Goal: Task Accomplishment & Management: Complete application form

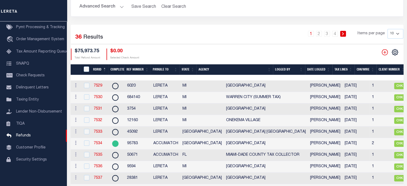
scroll to position [47, 0]
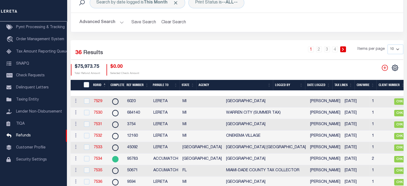
click at [323, 84] on th "Date Logged" at bounding box center [318, 85] width 27 height 11
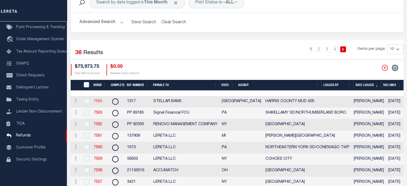
click at [100, 101] on link "7564" at bounding box center [98, 101] width 9 height 4
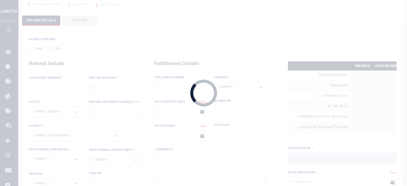
radio input "true"
type input "1317"
type input "$240.71"
select select "[GEOGRAPHIC_DATA]"
type input "STELLAR BANK"
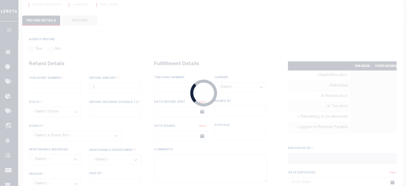
select select
select select "COL"
select select "OVP"
type input "8850 7053 3702"
select select "FDX"
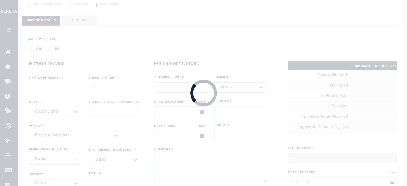
type input "[DATE]"
type textarea "FORWARDING CK TO LENDER"
type input "[PERSON_NAME]"
type input "[DATE]"
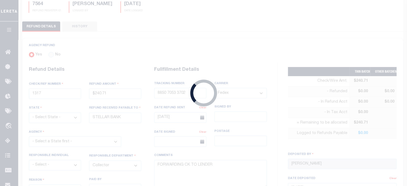
select select "4820199626"
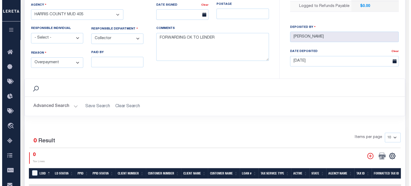
scroll to position [185, 0]
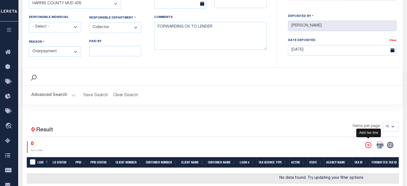
click at [367, 143] on icon "" at bounding box center [368, 144] width 7 height 7
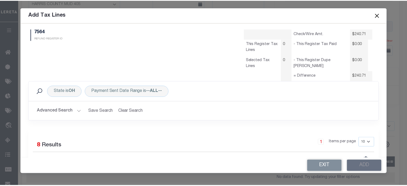
scroll to position [0, 0]
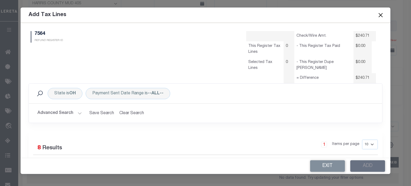
click at [380, 14] on button "Close" at bounding box center [380, 15] width 7 height 7
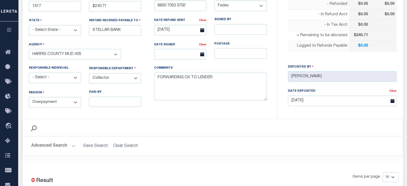
scroll to position [56, 0]
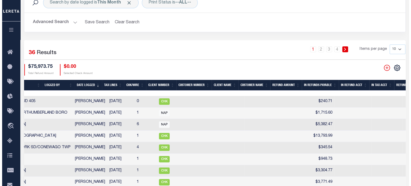
scroll to position [0, 284]
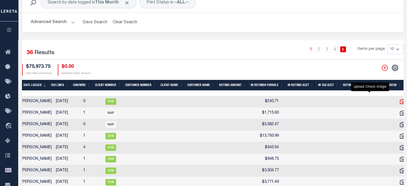
click at [399, 101] on icon "" at bounding box center [402, 101] width 7 height 7
checkbox input "true"
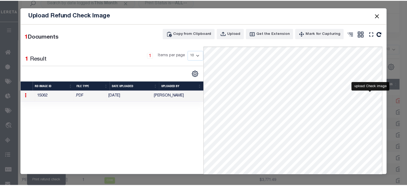
scroll to position [0, 279]
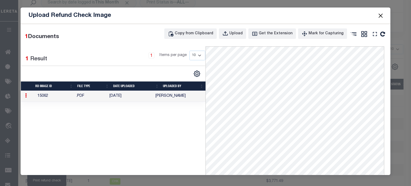
click at [381, 14] on button "Close" at bounding box center [380, 15] width 7 height 7
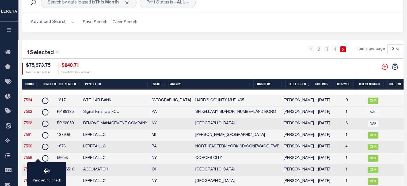
scroll to position [0, 19]
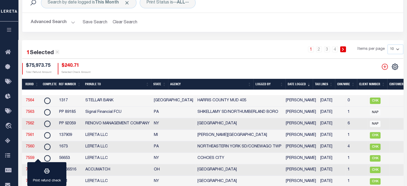
click at [32, 101] on link "7564" at bounding box center [30, 100] width 9 height 4
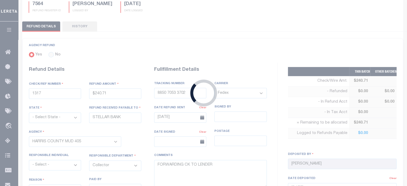
type input "$240.71"
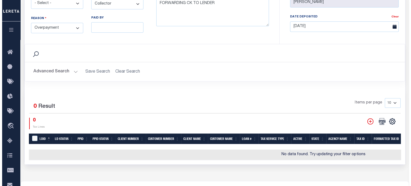
scroll to position [212, 0]
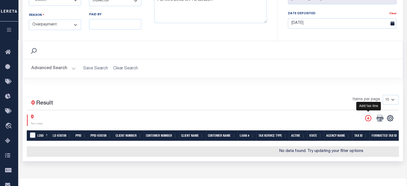
click at [369, 115] on icon "" at bounding box center [368, 118] width 7 height 7
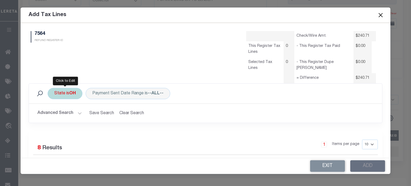
click at [62, 93] on div "State is [GEOGRAPHIC_DATA]" at bounding box center [65, 93] width 35 height 11
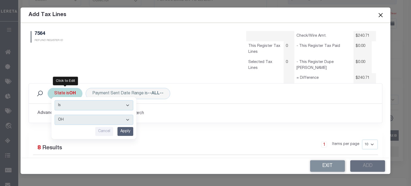
drag, startPoint x: 63, startPoint y: 119, endPoint x: 63, endPoint y: 115, distance: 3.7
click at [63, 118] on select "AK AL AR AZ CA CO CT DC DE FL [GEOGRAPHIC_DATA] GU HI IA ID IL IN KS [GEOGRAPHI…" at bounding box center [94, 120] width 79 height 10
select select "[GEOGRAPHIC_DATA]"
click at [55, 115] on select "AK AL AR AZ CA CO CT DC DE FL [GEOGRAPHIC_DATA] GU HI IA ID IL IN KS [GEOGRAPHI…" at bounding box center [94, 120] width 79 height 10
drag, startPoint x: 129, startPoint y: 128, endPoint x: 107, endPoint y: 118, distance: 24.1
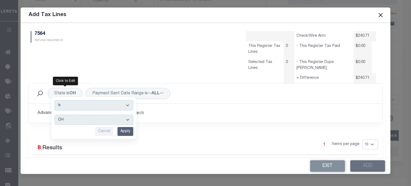
click at [128, 128] on input "Apply" at bounding box center [125, 131] width 16 height 9
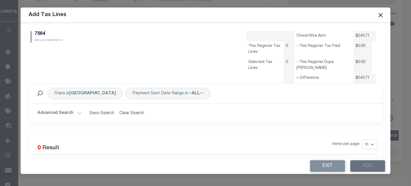
click at [63, 111] on button "Advanced Search" at bounding box center [59, 113] width 44 height 10
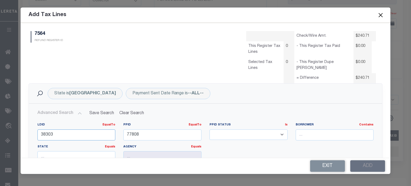
drag, startPoint x: 67, startPoint y: 134, endPoint x: -95, endPoint y: 131, distance: 162.8
click at [0, 131] on html "Home Refunds Details Profile Sign out" at bounding box center [205, 15] width 411 height 454
type input "29307"
drag, startPoint x: 120, startPoint y: 138, endPoint x: -78, endPoint y: 127, distance: 198.4
click at [0, 127] on html "Home Refunds Details Profile Sign out" at bounding box center [205, 15] width 411 height 454
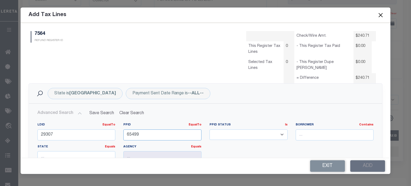
type input "65499"
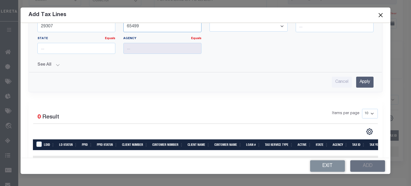
scroll to position [132, 0]
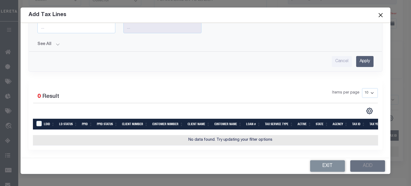
click at [361, 58] on input "Apply" at bounding box center [364, 61] width 17 height 11
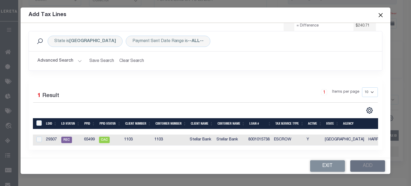
scroll to position [56, 0]
click at [39, 137] on input "checkbox" at bounding box center [38, 139] width 5 height 5
checkbox input "true"
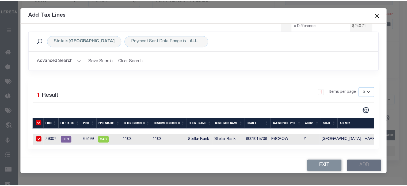
scroll to position [55, 0]
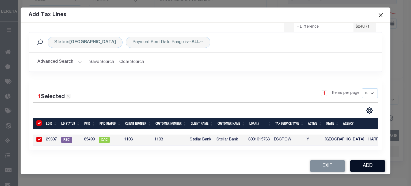
click at [369, 165] on button "Add" at bounding box center [367, 166] width 35 height 12
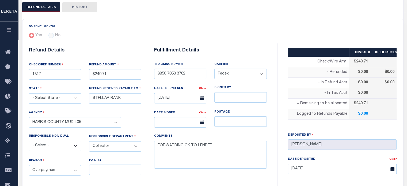
scroll to position [0, 0]
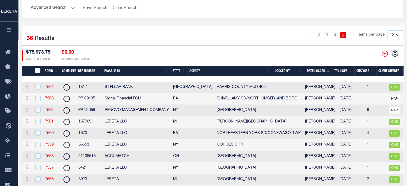
scroll to position [47, 0]
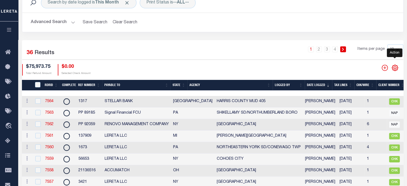
click at [395, 67] on icon "" at bounding box center [395, 67] width 7 height 7
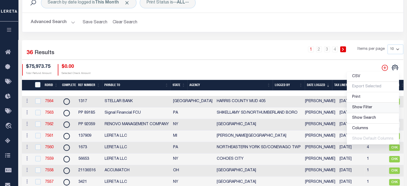
click at [358, 105] on span "Show Filter" at bounding box center [362, 107] width 20 height 4
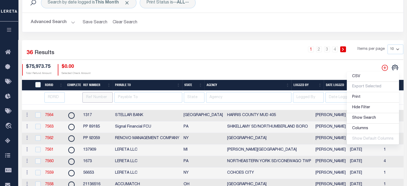
drag, startPoint x: 93, startPoint y: 99, endPoint x: 124, endPoint y: 96, distance: 30.7
click at [96, 98] on input "text" at bounding box center [97, 97] width 30 height 10
type input "16996"
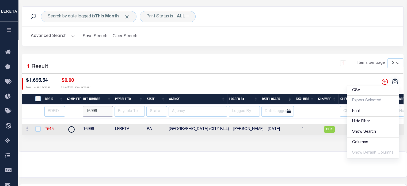
scroll to position [20, 0]
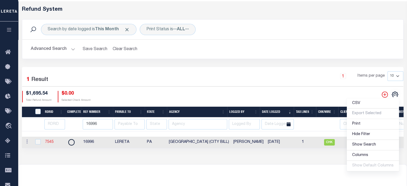
click at [49, 143] on link "7545" at bounding box center [49, 142] width 9 height 4
checkbox input "true"
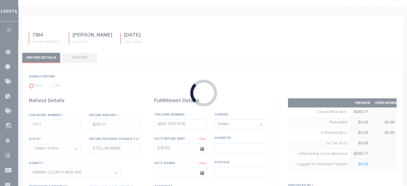
type input "16996"
type input "$1,695.54"
select select "PA"
type input "LERETA"
select select
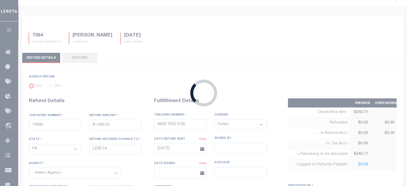
select select
type textarea "DEPOSITING CK [DATE]"
type input "[DATE]"
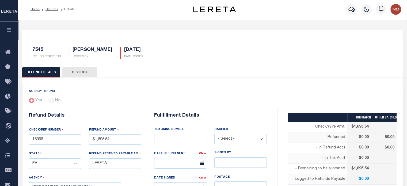
select select "4204301001"
drag, startPoint x: 177, startPoint y: 135, endPoint x: 175, endPoint y: 133, distance: 3.0
click at [177, 135] on input "text" at bounding box center [180, 139] width 52 height 10
type input "WIRED FUNDS"
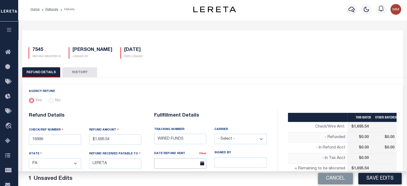
click at [169, 162] on input "text" at bounding box center [180, 163] width 52 height 10
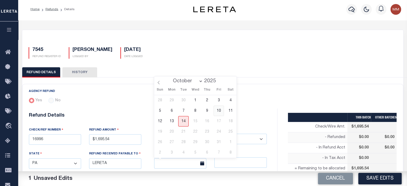
click at [218, 110] on span "10" at bounding box center [219, 110] width 10 height 10
type input "[DATE]"
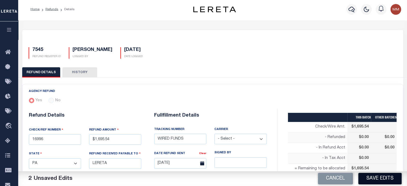
click at [375, 175] on button "Save Edits" at bounding box center [379, 179] width 43 height 12
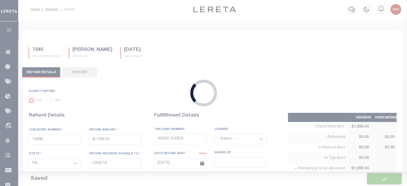
type input "$1,695.54"
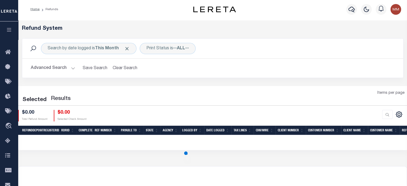
scroll to position [20, 0]
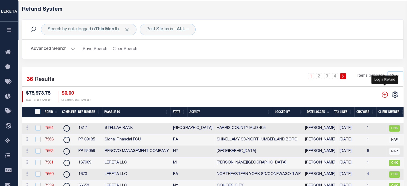
click at [385, 95] on icon "" at bounding box center [385, 94] width 6 height 6
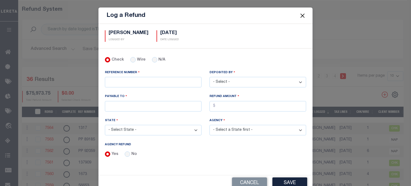
click at [301, 15] on button "Close" at bounding box center [302, 15] width 7 height 7
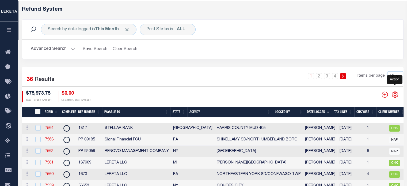
click at [393, 93] on icon "" at bounding box center [395, 94] width 7 height 7
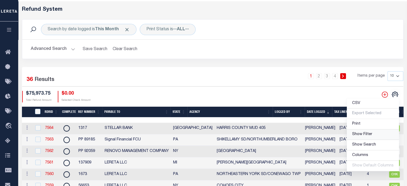
click at [360, 132] on span "Show Filter" at bounding box center [362, 134] width 20 height 4
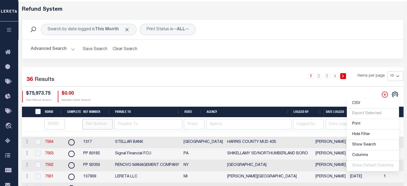
drag, startPoint x: 94, startPoint y: 125, endPoint x: 100, endPoint y: 124, distance: 6.5
click at [94, 125] on input "text" at bounding box center [97, 124] width 30 height 10
type input "2508"
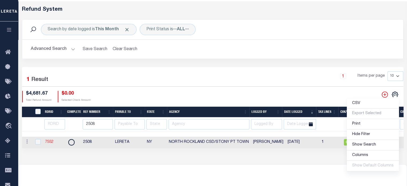
click at [48, 142] on link "7552" at bounding box center [49, 142] width 9 height 4
checkbox input "true"
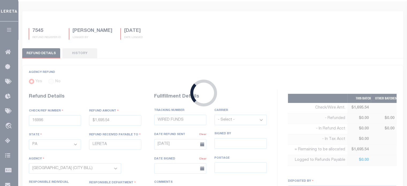
scroll to position [16, 0]
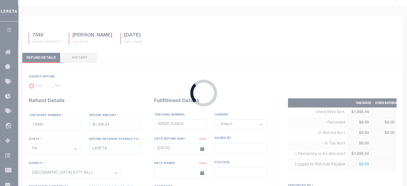
type input "2508"
type input "$4,681.67"
select select "NY"
select select
type textarea "DEPOSITING CHECK [DATE]"
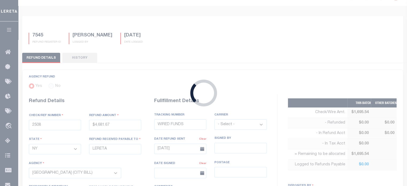
type input "[DATE]"
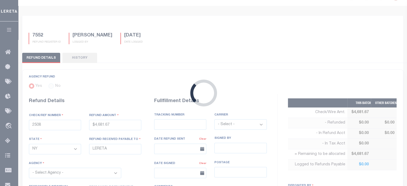
select select "3608716013"
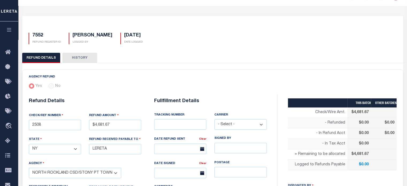
scroll to position [0, 0]
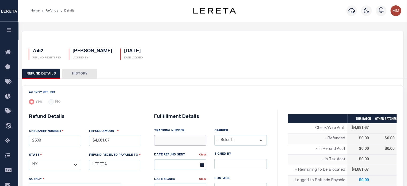
click at [170, 141] on input "text" at bounding box center [180, 140] width 52 height 10
type input "WIRED FUNDS"
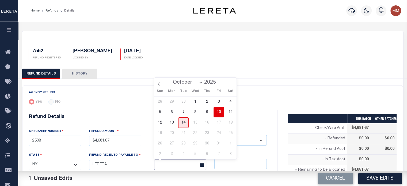
click at [172, 161] on input "text" at bounding box center [180, 164] width 52 height 10
click at [220, 113] on span "10" at bounding box center [219, 112] width 10 height 10
type input "[DATE]"
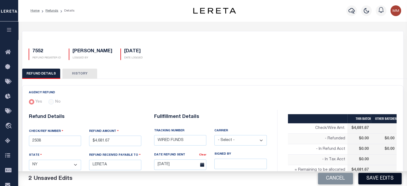
click at [374, 177] on button "Save Edits" at bounding box center [379, 179] width 43 height 12
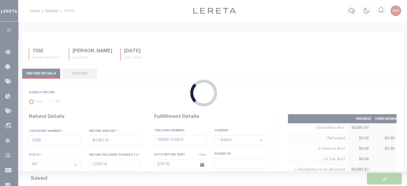
type input "$4,681.67"
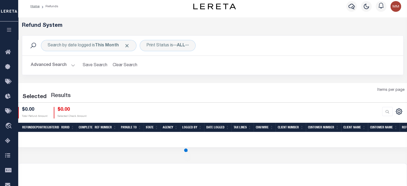
scroll to position [20, 0]
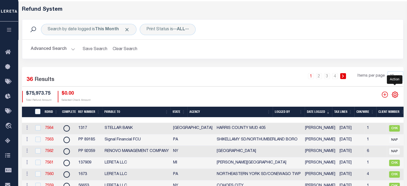
click at [395, 94] on icon "" at bounding box center [395, 94] width 2 height 2
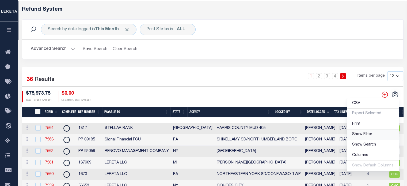
drag, startPoint x: 361, startPoint y: 134, endPoint x: 285, endPoint y: 120, distance: 77.0
click at [360, 134] on span "Show Filter" at bounding box center [362, 134] width 20 height 4
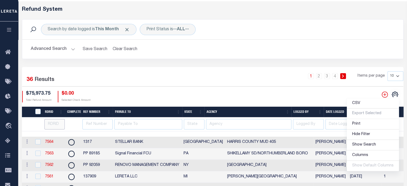
click at [54, 124] on input "number" at bounding box center [54, 124] width 21 height 10
type input "7554"
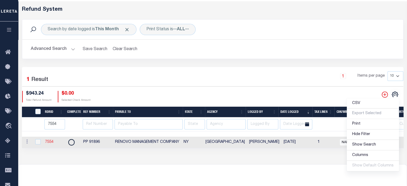
click at [49, 140] on link "7554" at bounding box center [49, 142] width 9 height 4
checkbox input "true"
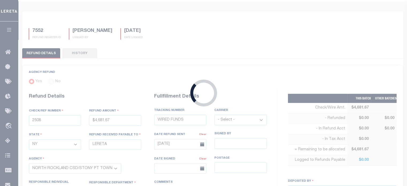
radio input "true"
type input "PP 91896"
type input "$943.24"
type input "RENOVO MANAGEMENT COMPANY"
select select "3605917001"
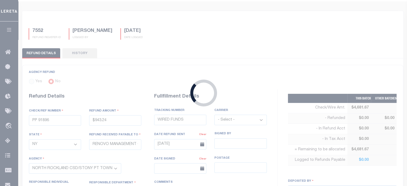
select select "LOC"
type textarea "THIS IS FROM THE RFR REPORT"
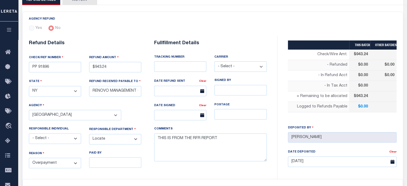
scroll to position [82, 0]
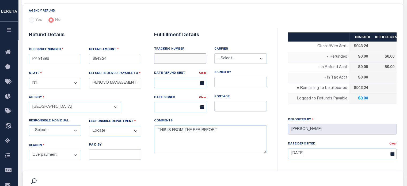
click at [169, 60] on input "text" at bounding box center [180, 58] width 52 height 10
type input "WIRED FUNDS"
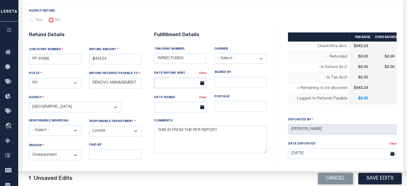
click at [180, 80] on input "text" at bounding box center [180, 83] width 52 height 10
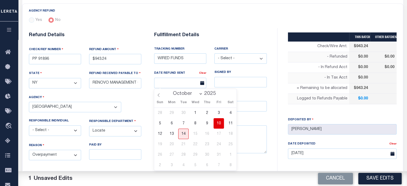
drag, startPoint x: 220, startPoint y: 122, endPoint x: 208, endPoint y: 116, distance: 12.5
click at [219, 122] on span "10" at bounding box center [219, 123] width 10 height 10
type input "[DATE]"
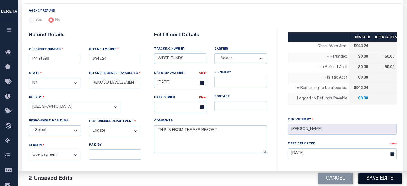
click at [377, 180] on button "Save Edits" at bounding box center [379, 179] width 43 height 12
type input "$943.24"
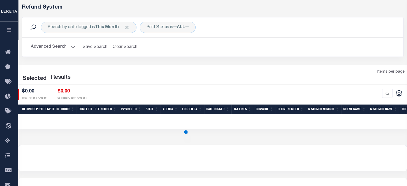
scroll to position [20, 0]
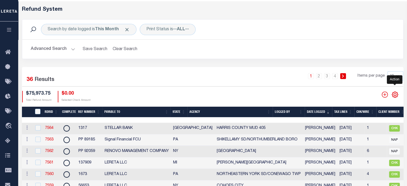
drag, startPoint x: 397, startPoint y: 93, endPoint x: 394, endPoint y: 92, distance: 3.5
click at [397, 93] on icon "" at bounding box center [395, 95] width 6 height 6
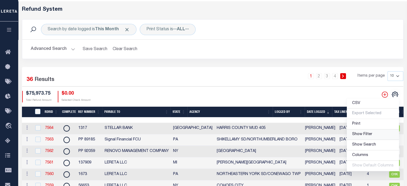
drag, startPoint x: 363, startPoint y: 135, endPoint x: 337, endPoint y: 132, distance: 26.4
click at [363, 135] on span "Show Filter" at bounding box center [362, 134] width 20 height 4
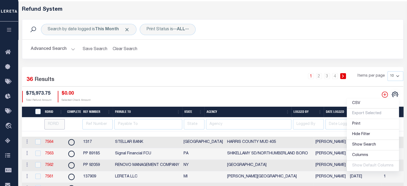
drag, startPoint x: 53, startPoint y: 124, endPoint x: 88, endPoint y: 121, distance: 35.8
click at [52, 124] on input "number" at bounding box center [54, 124] width 21 height 10
type input "7549"
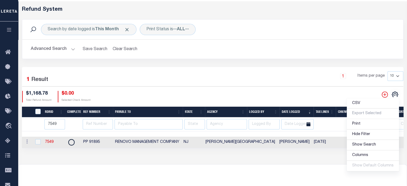
click at [44, 143] on td "7549" at bounding box center [54, 143] width 22 height 12
checkbox input "true"
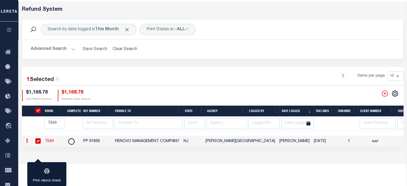
click at [48, 140] on link "7549" at bounding box center [49, 141] width 9 height 4
checkbox input "false"
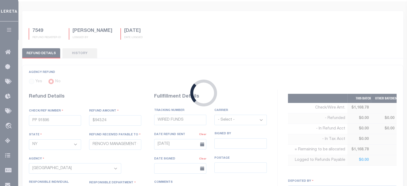
type input "PP 91895"
type input "$1,168.78"
select select "NJ"
select select
select select "OTH"
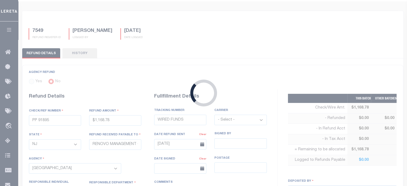
type input "[DATE]"
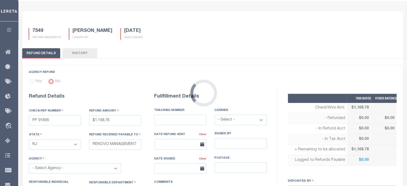
select select "3403741022"
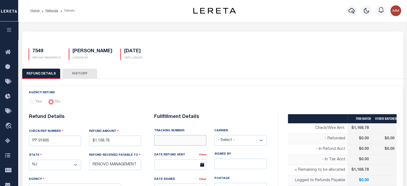
click at [172, 140] on input "text" at bounding box center [180, 140] width 52 height 10
type input "WIRED FUNDS"
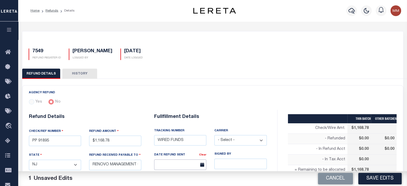
click at [177, 163] on input "text" at bounding box center [180, 164] width 52 height 10
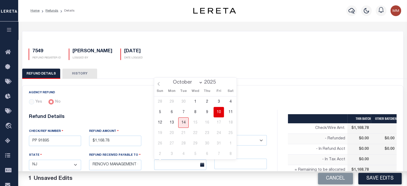
drag, startPoint x: 221, startPoint y: 112, endPoint x: 220, endPoint y: 119, distance: 7.5
click at [221, 112] on span "10" at bounding box center [219, 112] width 10 height 10
type input "[DATE]"
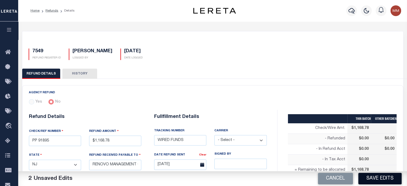
click at [376, 175] on button "Save Edits" at bounding box center [379, 179] width 43 height 12
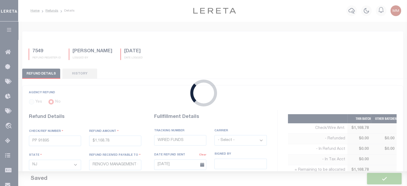
type input "$1,168.78"
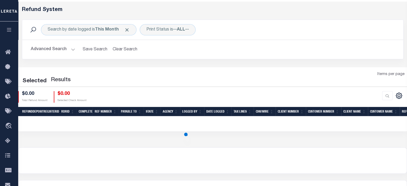
scroll to position [20, 0]
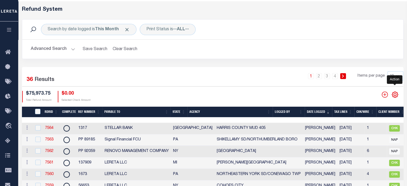
click at [396, 94] on icon "" at bounding box center [395, 94] width 2 height 2
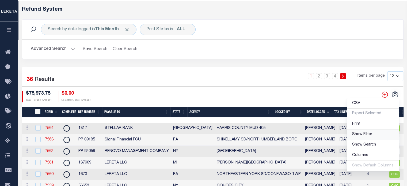
click at [366, 135] on span "Show Filter" at bounding box center [362, 134] width 20 height 4
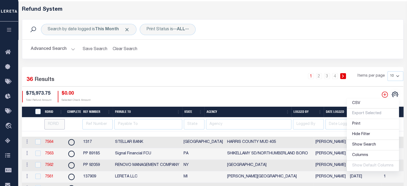
click at [55, 124] on input "number" at bounding box center [54, 124] width 21 height 10
click at [50, 124] on input "number" at bounding box center [54, 124] width 21 height 10
type input "7548"
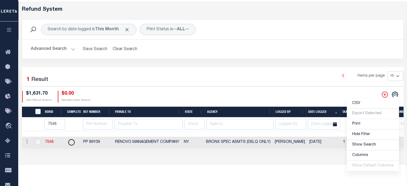
click at [53, 143] on link "7548" at bounding box center [49, 142] width 9 height 4
checkbox input "true"
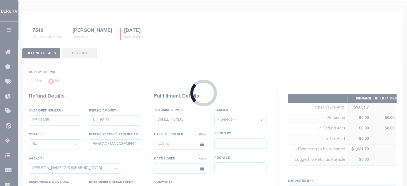
type input "PP 89109"
type input "$1,631.7"
select select "NY"
select select
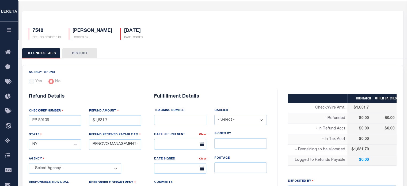
select select "7803028241"
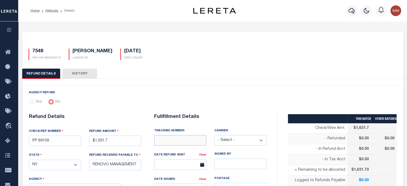
click at [173, 138] on input "text" at bounding box center [180, 140] width 52 height 10
type input "WIRED FUNDS"
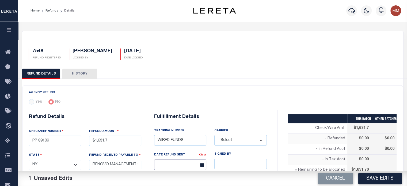
click at [178, 165] on input "text" at bounding box center [180, 164] width 52 height 10
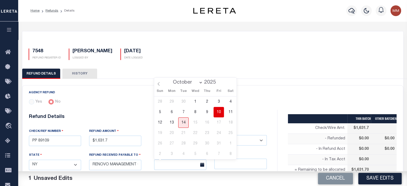
click at [218, 111] on span "10" at bounding box center [219, 112] width 10 height 10
type input "[DATE]"
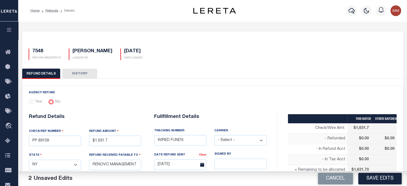
click at [379, 175] on button "Save Edits" at bounding box center [379, 179] width 43 height 12
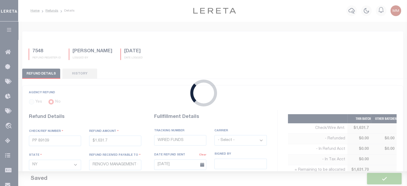
type input "$1,631.7"
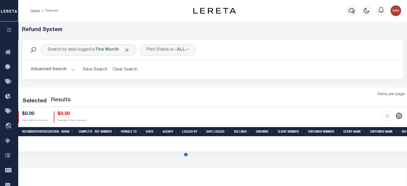
scroll to position [20, 0]
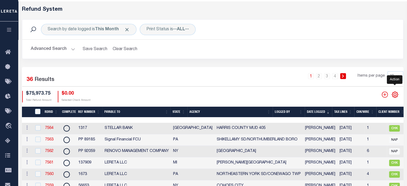
click at [396, 95] on icon "" at bounding box center [395, 94] width 7 height 7
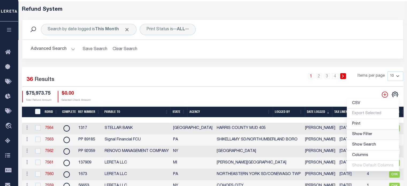
drag, startPoint x: 365, startPoint y: 134, endPoint x: 294, endPoint y: 133, distance: 70.7
click at [365, 134] on span "Show Filter" at bounding box center [362, 134] width 20 height 4
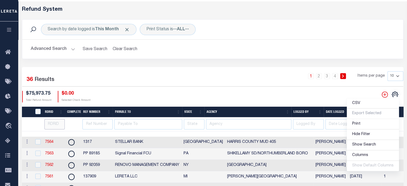
drag, startPoint x: 54, startPoint y: 122, endPoint x: 66, endPoint y: 127, distance: 13.5
click at [50, 122] on input "number" at bounding box center [54, 124] width 21 height 10
type input "7547"
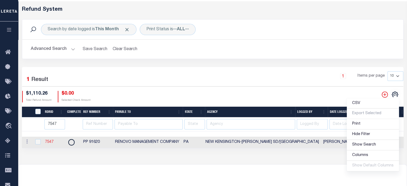
click at [49, 141] on link "7547" at bounding box center [49, 142] width 9 height 4
checkbox input "true"
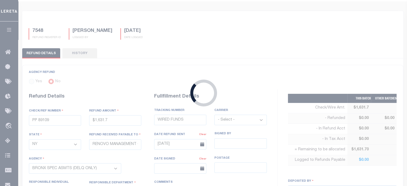
type input "PP 91620"
type input "$1,110.26"
select select "PA"
select select
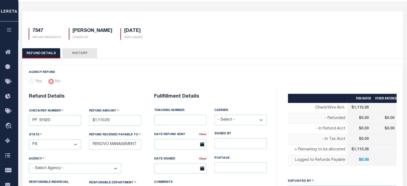
select select "4212916019"
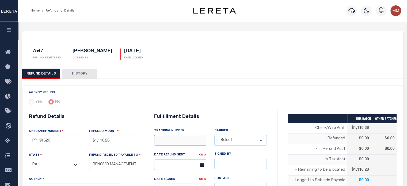
click at [177, 137] on input "text" at bounding box center [180, 140] width 52 height 10
type input "WIRED FUNDS"
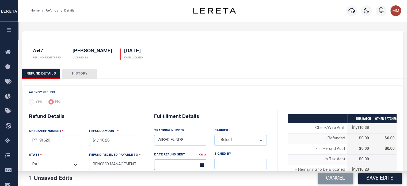
click at [182, 161] on input "text" at bounding box center [180, 164] width 52 height 10
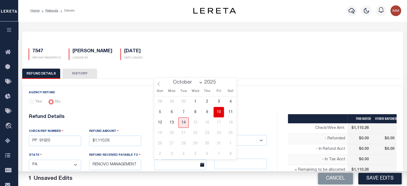
click at [218, 112] on span "10" at bounding box center [219, 112] width 10 height 10
type input "[DATE]"
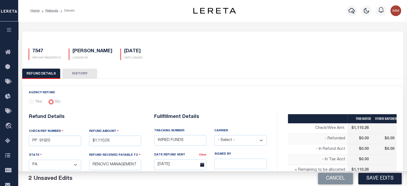
click at [381, 176] on button "Save Edits" at bounding box center [379, 179] width 43 height 12
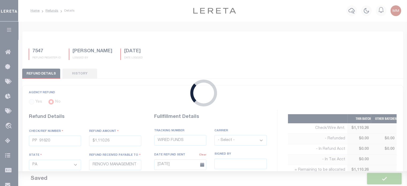
type input "$1,110.26"
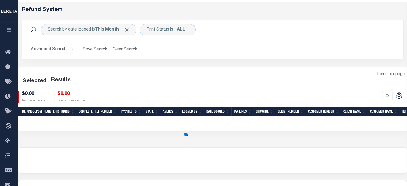
scroll to position [20, 0]
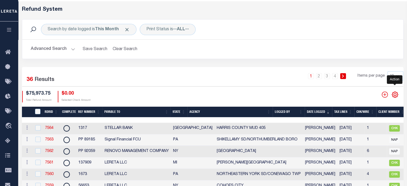
click at [393, 94] on icon "" at bounding box center [395, 94] width 7 height 7
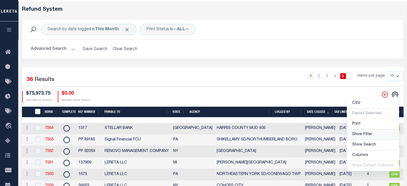
click at [367, 134] on span "Show Filter" at bounding box center [362, 134] width 20 height 4
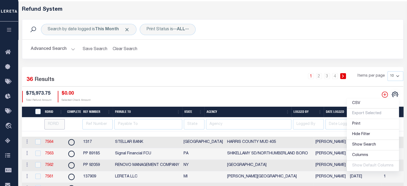
drag, startPoint x: 58, startPoint y: 124, endPoint x: 40, endPoint y: 130, distance: 19.6
click at [57, 124] on input "number" at bounding box center [54, 124] width 21 height 10
type input "7550"
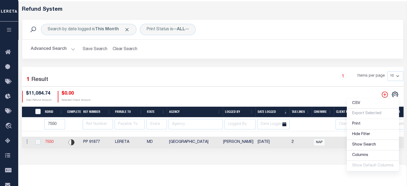
click at [50, 140] on link "7550" at bounding box center [49, 142] width 9 height 4
checkbox input "true"
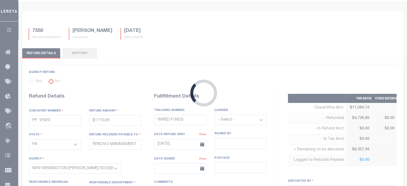
type input "PP 91877"
type input "$11,084.74"
select select "MD"
type input "LERETA"
select select
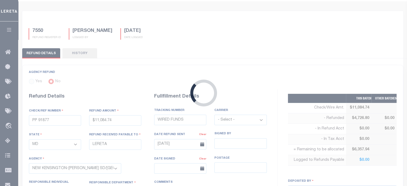
select select "LOC"
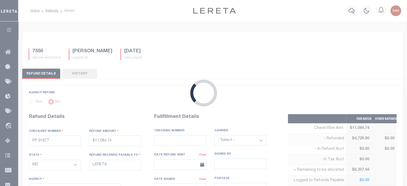
select select "2403300000"
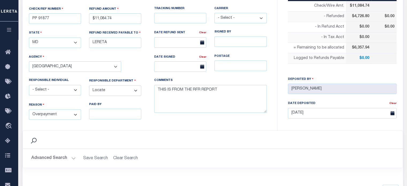
scroll to position [134, 0]
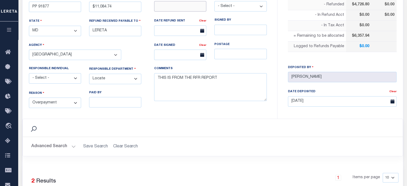
click at [179, 7] on input "text" at bounding box center [180, 6] width 52 height 10
type input "WIRED FUNDS"
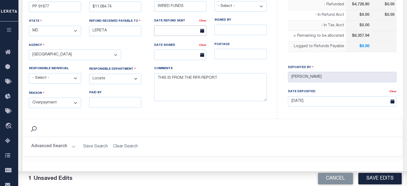
click at [184, 30] on input "text" at bounding box center [180, 30] width 52 height 10
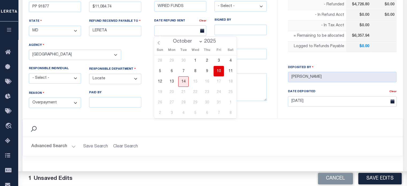
click at [216, 70] on span "10" at bounding box center [219, 71] width 10 height 10
type input "[DATE]"
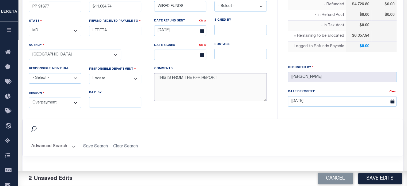
click at [216, 79] on textarea "THIS IS FROM THE RFR REPORT" at bounding box center [210, 87] width 113 height 28
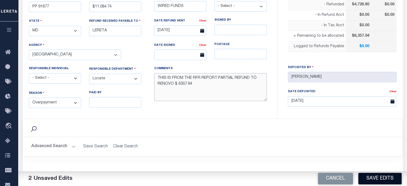
type textarea "THIS IS FROM THE RFR REPORT.PARTIAL REFUND TO RENOVO $ 6357.94"
click at [385, 179] on button "Save Edits" at bounding box center [379, 179] width 43 height 12
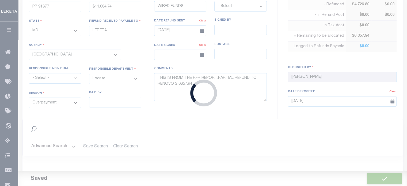
type input "$11,084.74"
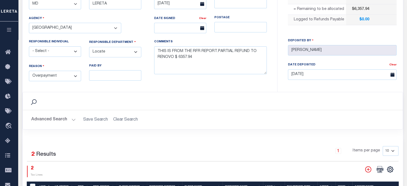
scroll to position [27, 0]
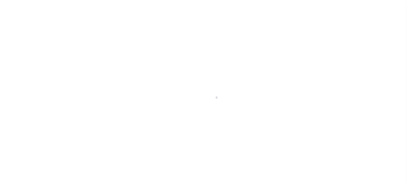
scroll to position [24, 0]
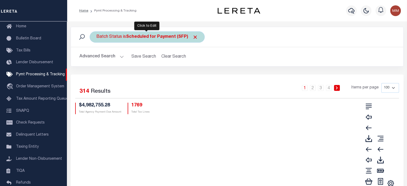
click at [134, 37] on b "Scheduled for Payment (SFP)" at bounding box center [162, 37] width 72 height 4
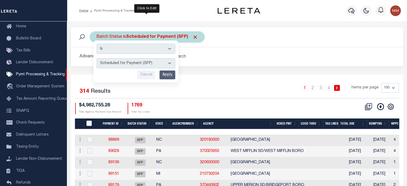
click at [136, 66] on select "Awaiting Funds (AWF) Cleared and Complete (CAC) New Check Needed (NCN) Payment …" at bounding box center [136, 63] width 79 height 10
select select "RFL"
click at [97, 58] on select "Awaiting Funds (AWF) Cleared and Complete (CAC) New Check Needed (NCN) Payment …" at bounding box center [136, 63] width 79 height 10
click at [169, 73] on input "Apply" at bounding box center [168, 74] width 16 height 9
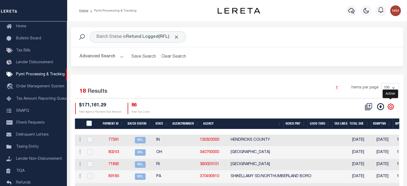
click at [390, 107] on icon "" at bounding box center [390, 106] width 2 height 2
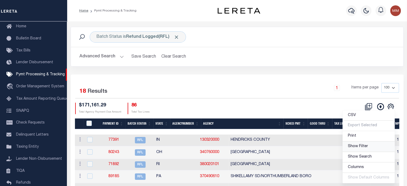
drag, startPoint x: 359, startPoint y: 147, endPoint x: 254, endPoint y: 122, distance: 107.9
click at [359, 147] on span "Show Filter" at bounding box center [358, 146] width 20 height 4
select select
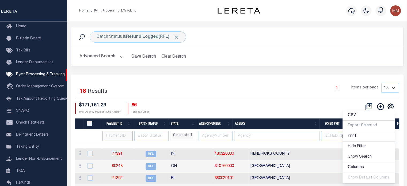
click at [109, 133] on input "number" at bounding box center [118, 136] width 30 height 10
type input "91896"
select select
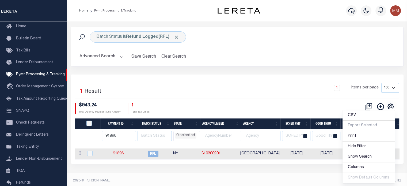
click at [122, 154] on link "91896" at bounding box center [118, 153] width 11 height 4
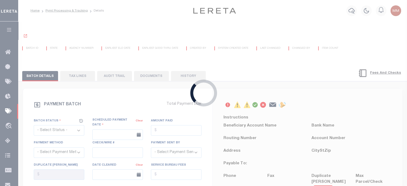
select select "RFL"
type input "[DATE]"
type input "$943.24"
select select "CHK"
type input "51919"
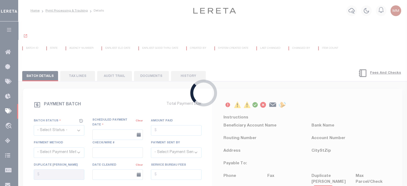
select select
type input "N"
radio input "true"
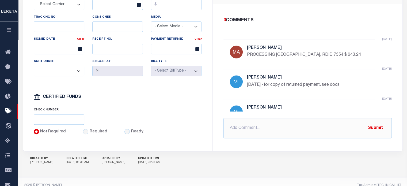
scroll to position [287, 0]
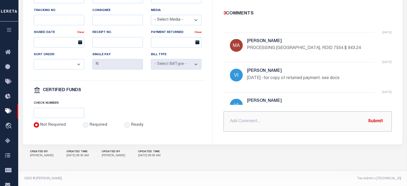
click at [239, 115] on input "text" at bounding box center [307, 121] width 168 height 20
paste input "wired to lender 10-10-28_"
type input "wired to lender 10-10-28"
drag, startPoint x: 380, startPoint y: 118, endPoint x: 293, endPoint y: 116, distance: 86.7
click at [380, 118] on button "Submit" at bounding box center [376, 121] width 22 height 11
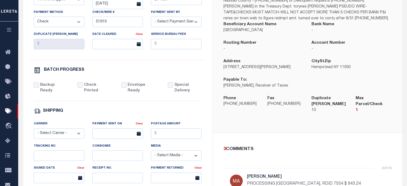
scroll to position [73, 0]
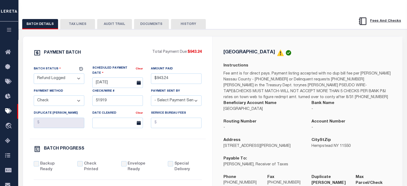
click at [52, 79] on select "- Select Status - Scheduled for Payment Ready For Payment Payment Sent Cleared …" at bounding box center [59, 78] width 51 height 10
select select "RFD"
click at [34, 74] on select "- Select Status - Scheduled for Payment Ready For Payment Payment Sent Cleared …" at bounding box center [59, 78] width 51 height 10
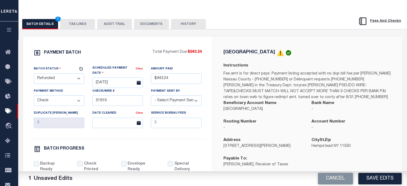
drag, startPoint x: 384, startPoint y: 176, endPoint x: 344, endPoint y: 160, distance: 42.5
click at [382, 175] on button "Save Edits" at bounding box center [379, 179] width 43 height 12
select select
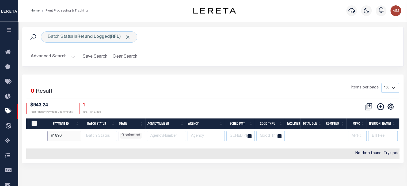
drag, startPoint x: 61, startPoint y: 132, endPoint x: 63, endPoint y: 135, distance: 3.1
click at [62, 134] on input "91896" at bounding box center [64, 136] width 34 height 10
type input "9189"
select select
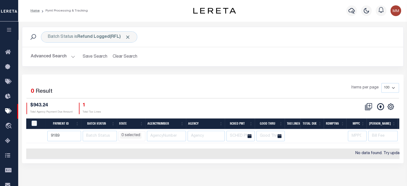
select select
type input "91895"
select select
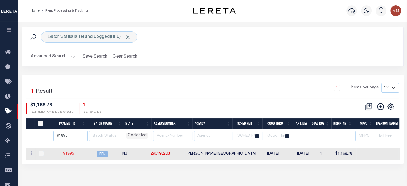
click at [72, 154] on link "91895" at bounding box center [68, 154] width 11 height 4
select select "RFL"
type input "[DATE]"
select select
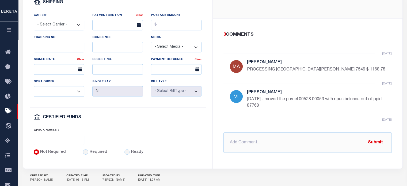
scroll to position [268, 0]
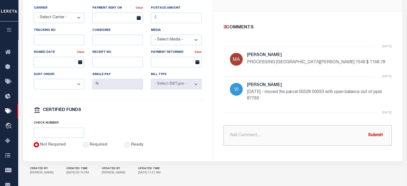
click at [251, 125] on input "text" at bounding box center [307, 135] width 168 height 20
paste input "wired to lender 10-10-28_"
type input "wired to lender 10-10-28"
click at [377, 130] on button "Submit" at bounding box center [376, 135] width 22 height 11
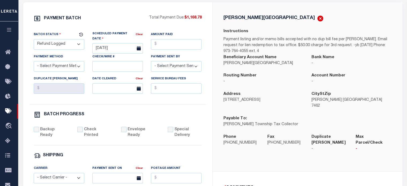
scroll to position [54, 0]
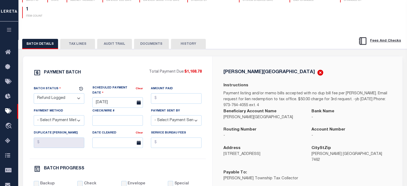
click at [53, 99] on select "- Select Status - Scheduled for Payment Ready For Payment Payment Sent Cleared …" at bounding box center [59, 98] width 51 height 10
select select "RFD"
click at [34, 94] on select "- Select Status - Scheduled for Payment Ready For Payment Payment Sent Cleared …" at bounding box center [59, 98] width 51 height 10
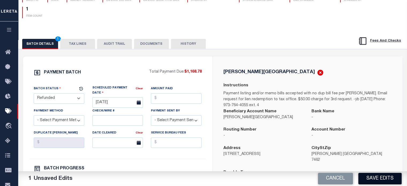
click at [381, 175] on button "Save Edits" at bounding box center [379, 179] width 43 height 12
select select
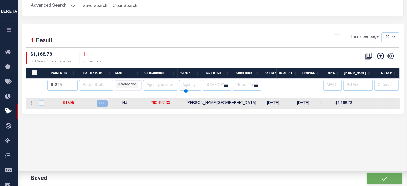
select select
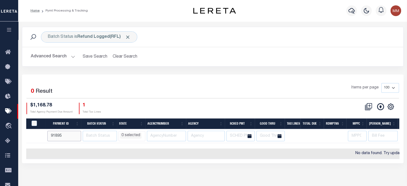
click at [65, 135] on input "91895" at bounding box center [64, 136] width 34 height 10
type input "9"
type input "89109"
select select
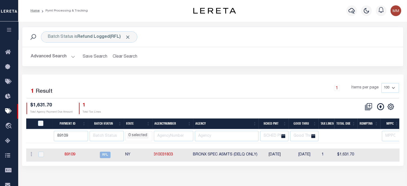
click at [73, 151] on td "89109" at bounding box center [70, 154] width 35 height 13
checkbox input "true"
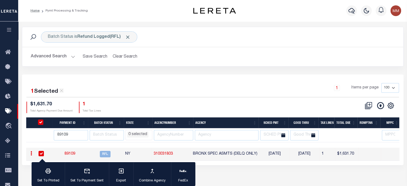
drag, startPoint x: 231, startPoint y: 169, endPoint x: 208, endPoint y: 165, distance: 23.4
click at [230, 166] on div "Batch Status is Refund Logged(RFL) Search Advanced Search Save Search Clear Sea…" at bounding box center [212, 101] width 389 height 160
click at [73, 153] on link "89109" at bounding box center [70, 154] width 11 height 4
select select "RFL"
type input "09/30/2025"
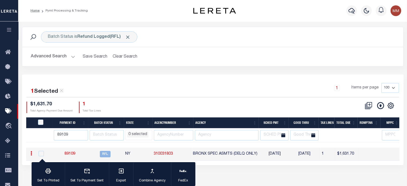
type input "$1,631.7"
select select "[PERSON_NAME]"
checkbox input "true"
select select "1"
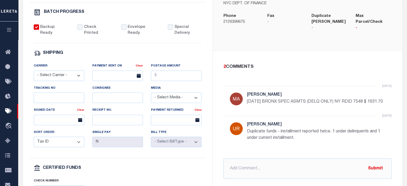
scroll to position [214, 0]
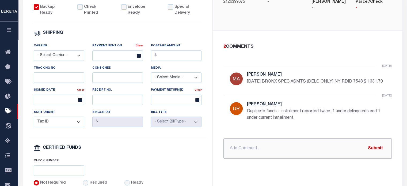
click at [281, 146] on input "text" at bounding box center [307, 148] width 168 height 20
paste input "wired to lender 10-10-28_"
type input "wired to lender 10-10-28"
drag, startPoint x: 373, startPoint y: 145, endPoint x: 370, endPoint y: 143, distance: 3.2
click at [373, 145] on button "Submit" at bounding box center [376, 148] width 22 height 11
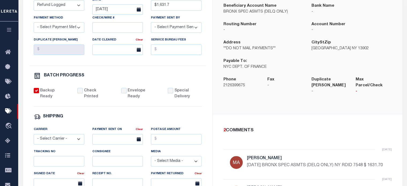
scroll to position [80, 0]
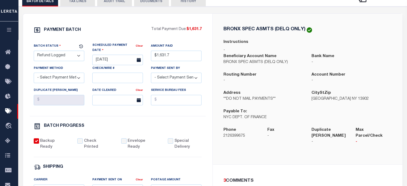
click at [58, 58] on select "- Select Status - Scheduled for Payment Ready For Payment Payment Sent Cleared …" at bounding box center [59, 56] width 51 height 10
select select "RFD"
click at [34, 51] on select "- Select Status - Scheduled for Payment Ready For Payment Payment Sent Cleared …" at bounding box center [59, 56] width 51 height 10
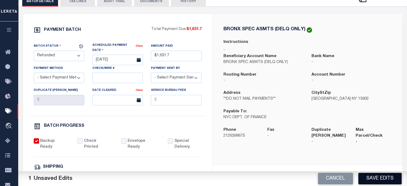
click at [373, 174] on button "Save Edits" at bounding box center [379, 179] width 43 height 12
select select
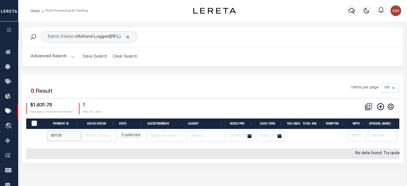
click at [66, 137] on input "89109" at bounding box center [64, 136] width 34 height 10
type input "8"
type input "91620"
select select
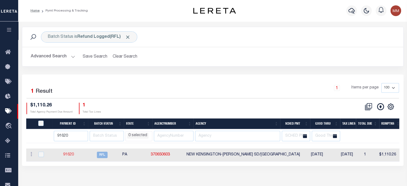
click at [70, 153] on link "91620" at bounding box center [68, 155] width 11 height 4
select select "RFL"
type input "09/23/2025"
type input "$1,110.26"
select select "CHK"
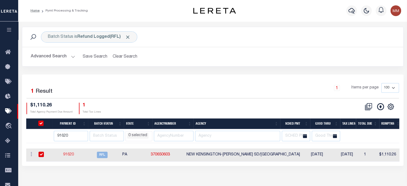
type input "53774"
select select "[PERSON_NAME]"
type input "$5"
checkbox input "true"
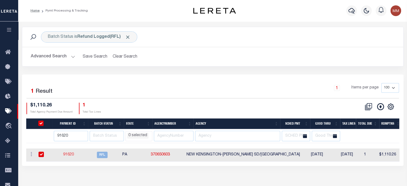
select select "FDX"
type input "09/23/2025"
type input "$9.65"
type input "884612821120"
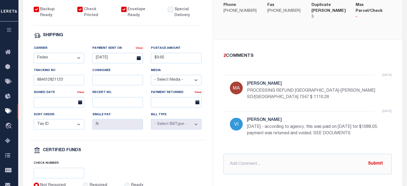
scroll to position [214, 0]
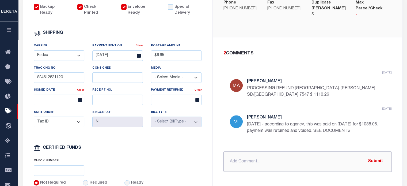
click at [256, 152] on input "text" at bounding box center [307, 161] width 168 height 20
paste input "wired to lender 10-10-28_"
type input "wired to lender 10-10-25"
click at [373, 156] on button "Submit" at bounding box center [376, 161] width 22 height 11
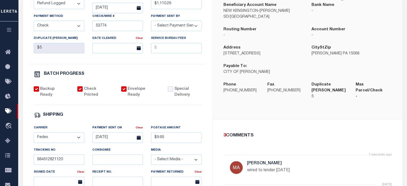
scroll to position [27, 0]
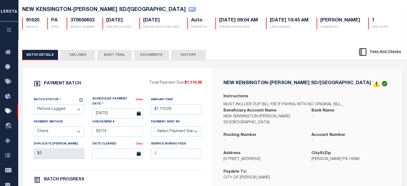
click at [60, 109] on select "- Select Status - Scheduled for Payment Ready For Payment Payment Sent Cleared …" at bounding box center [59, 109] width 51 height 10
select select "RFD"
click at [34, 105] on select "- Select Status - Scheduled for Payment Ready For Payment Payment Sent Cleared …" at bounding box center [59, 109] width 51 height 10
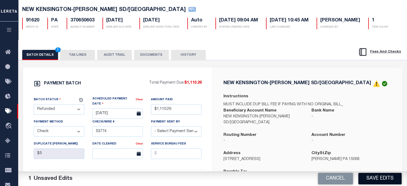
click at [374, 179] on button "Save Edits" at bounding box center [379, 179] width 43 height 12
select select
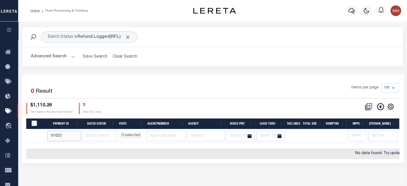
click at [63, 134] on input "91620" at bounding box center [64, 136] width 34 height 10
type input "9"
type input "91877"
select select
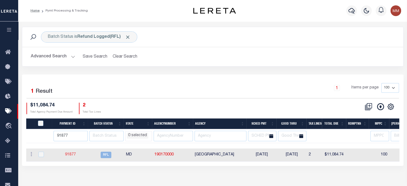
click at [71, 153] on link "91877" at bounding box center [70, 155] width 11 height 4
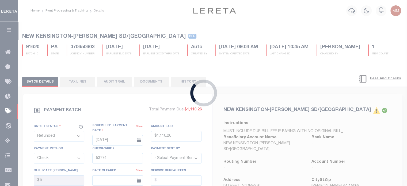
select select "RFL"
type input "09/30/2025"
type input "$11,084.74"
select select
select select "[PERSON_NAME]"
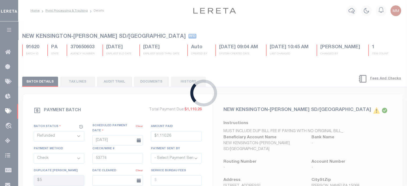
checkbox input "false"
select select
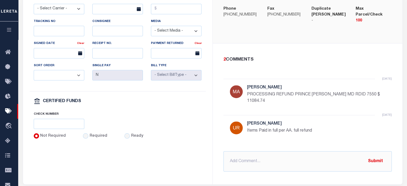
scroll to position [305, 0]
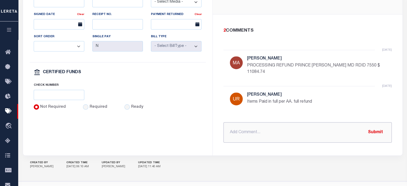
click at [263, 122] on input "text" at bounding box center [307, 132] width 168 height 20
paste input "wired to lender 10-10-28_"
drag, startPoint x: 278, startPoint y: 121, endPoint x: 208, endPoint y: 128, distance: 70.5
type input "wired to lender 10-10-25"
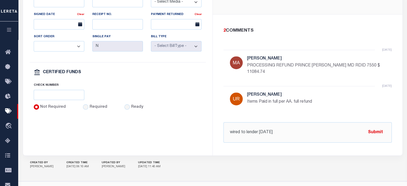
click at [377, 127] on button "Submit" at bounding box center [376, 132] width 22 height 11
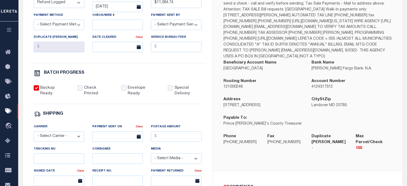
scroll to position [118, 0]
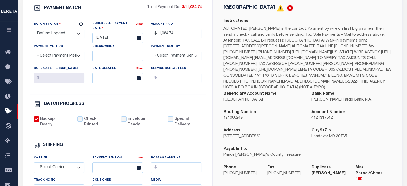
click at [61, 33] on select "- Select Status - Scheduled for Payment Ready For Payment Payment Sent Cleared …" at bounding box center [59, 34] width 51 height 10
select select "RFD"
click at [34, 29] on select "- Select Status - Scheduled for Payment Ready For Payment Payment Sent Cleared …" at bounding box center [59, 34] width 51 height 10
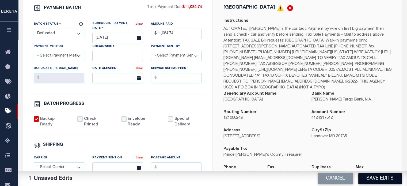
click at [375, 173] on button "Save Edits" at bounding box center [379, 179] width 43 height 12
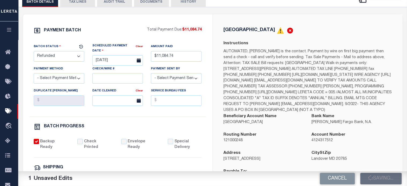
select select
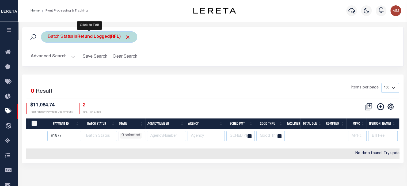
click at [96, 35] on b "Refund Logged(RFL)" at bounding box center [103, 37] width 53 height 4
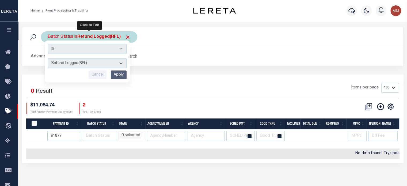
click at [79, 65] on select "Awaiting Funds (AWF) Cleared and Complete (CAC) New Check Needed (NCN) Payment …" at bounding box center [87, 63] width 79 height 10
select select "RFD"
click at [48, 58] on select "Awaiting Funds (AWF) Cleared and Complete (CAC) New Check Needed (NCN) Payment …" at bounding box center [87, 63] width 79 height 10
click at [119, 75] on input "Apply" at bounding box center [119, 74] width 16 height 9
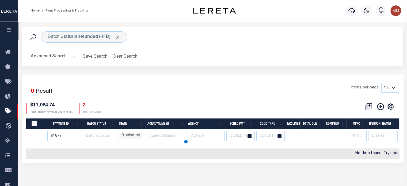
select select
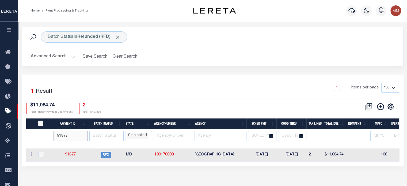
drag, startPoint x: 0, startPoint y: 127, endPoint x: -47, endPoint y: 121, distance: 47.7
click at [0, 121] on html "Home Pymt Processing & Tracking Profile" at bounding box center [203, 142] width 407 height 284
select select
type input "5"
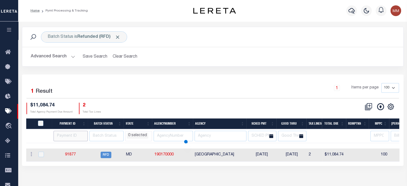
select select
type input "91896"
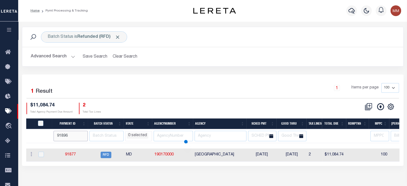
select select
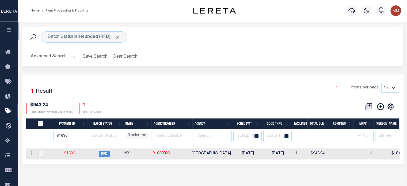
click at [71, 153] on link "91896" at bounding box center [69, 153] width 11 height 4
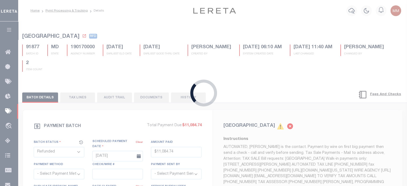
type input "[DATE]"
type input "$943.24"
select select "CHK"
type input "51919"
select select
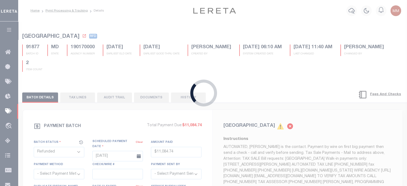
checkbox input "false"
select select
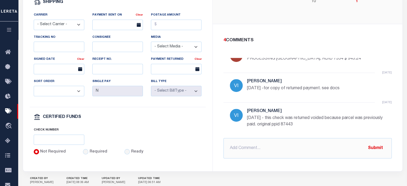
scroll to position [53, 0]
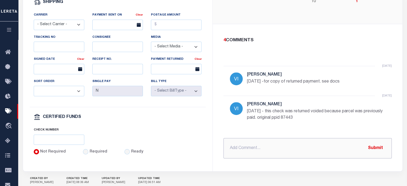
drag, startPoint x: 258, startPoint y: 143, endPoint x: 281, endPoint y: 141, distance: 23.1
click at [259, 142] on input "text" at bounding box center [307, 148] width 168 height 20
paste input "wired to lender 10-10-25"
type input "correction wired to lender 10-10-25"
click at [371, 143] on button "Submit" at bounding box center [376, 147] width 22 height 11
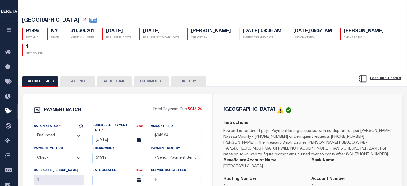
select select
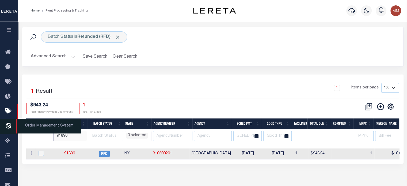
drag, startPoint x: 73, startPoint y: 137, endPoint x: 12, endPoint y: 132, distance: 61.7
click at [18, 133] on div "Home Pymt Processing & Tracking" at bounding box center [203, 94] width 407 height 189
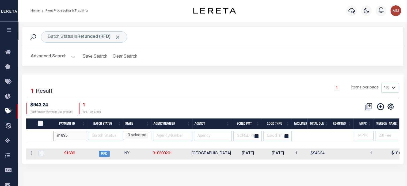
type input "91895"
select select
click at [72, 153] on link "91895" at bounding box center [68, 154] width 11 height 4
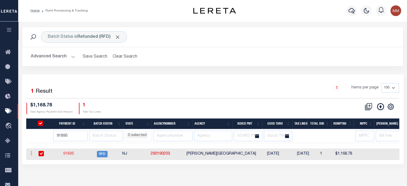
type input "[DATE]"
select select
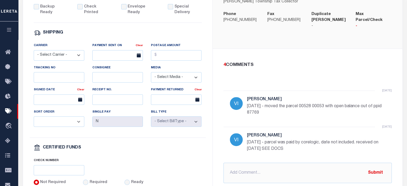
scroll to position [268, 0]
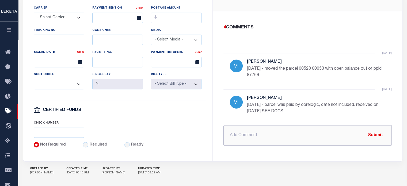
click at [267, 126] on input "text" at bounding box center [307, 135] width 168 height 20
paste input "wired to lender 10-10-25"
type input "correction wired to lender 10-10-25"
drag, startPoint x: 376, startPoint y: 123, endPoint x: 373, endPoint y: 120, distance: 4.2
click at [376, 130] on button "Submit" at bounding box center [376, 135] width 22 height 11
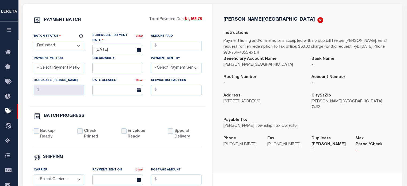
scroll to position [54, 0]
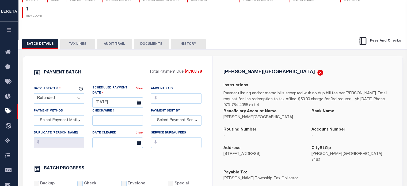
select select
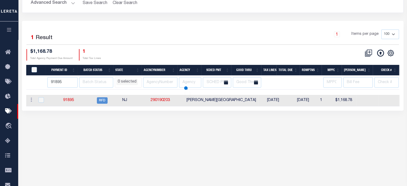
scroll to position [1, 0]
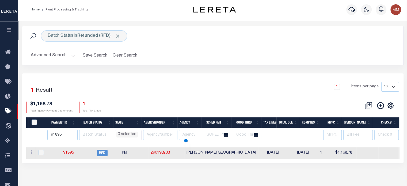
select select
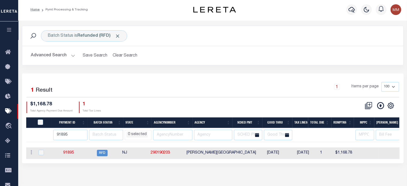
scroll to position [0, 0]
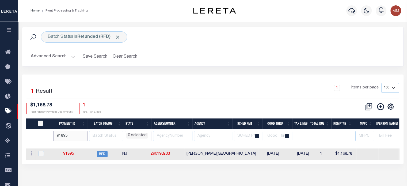
drag, startPoint x: 56, startPoint y: 134, endPoint x: -51, endPoint y: 117, distance: 108.1
click at [0, 117] on html "Home Pymt Processing & Tracking Profile" at bounding box center [203, 142] width 407 height 284
type input "89109"
select select
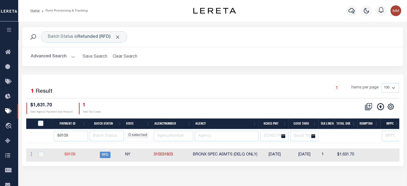
click at [73, 153] on link "89109" at bounding box center [70, 155] width 11 height 4
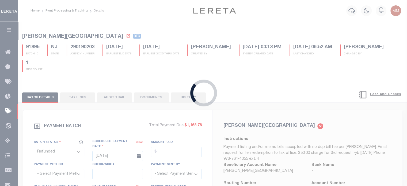
type input "09/30/2025"
type input "$1,631.7"
select select "[PERSON_NAME]"
checkbox input "true"
select select "1"
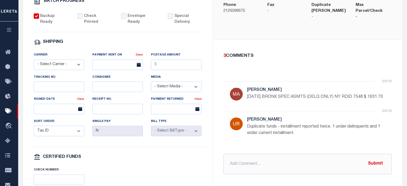
scroll to position [214, 0]
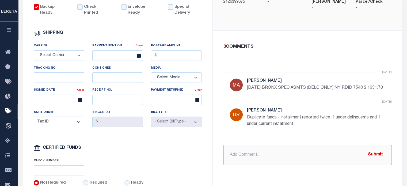
click at [266, 145] on input "text" at bounding box center [307, 155] width 168 height 20
paste input "wired to lender 10-10-25"
type input "correction wired to lender 10-10-25"
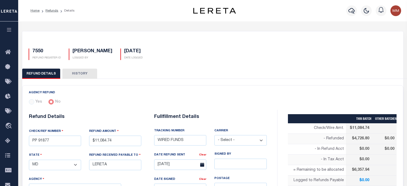
select select "MD"
select select "LOC"
select select "OVP"
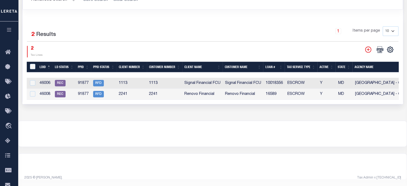
scroll to position [255, 0]
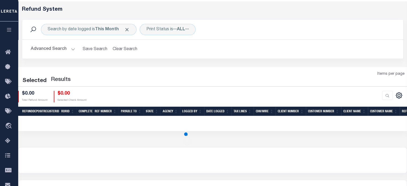
scroll to position [20, 0]
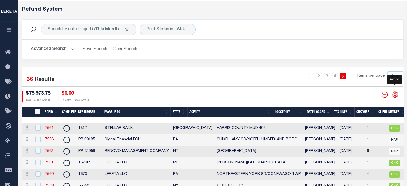
click at [396, 96] on icon "" at bounding box center [395, 94] width 2 height 2
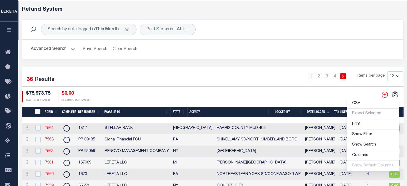
click at [51, 173] on link "7560" at bounding box center [49, 174] width 9 height 4
checkbox input "false"
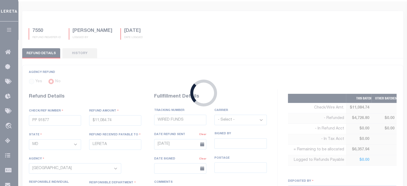
radio input "true"
type input "1673"
type input "$345.54"
select select "PA"
type input "LERETA LLC"
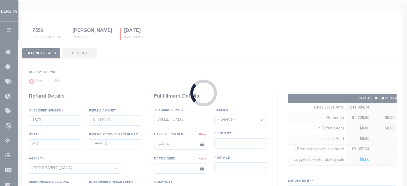
select select
select select "COL"
type textarea "DEPOSITING CK [DATE]"
type input "[DATE]"
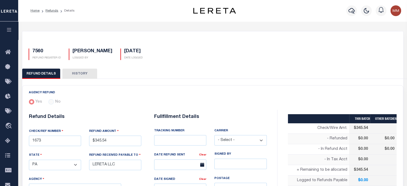
select select "4213316001"
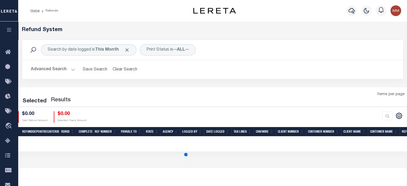
scroll to position [20, 0]
